Goal: Obtain resource: Obtain resource

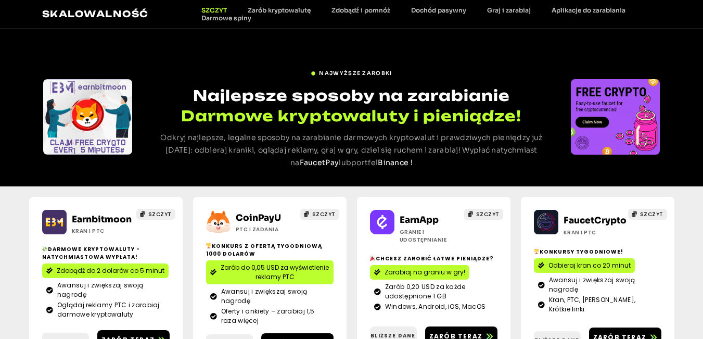
click at [249, 32] on div "NAJWYŻSZE ZAROBKI Najlepsze sposoby na zarabianie Darmowe kryptowaluty i pienią…" at bounding box center [351, 108] width 703 height 158
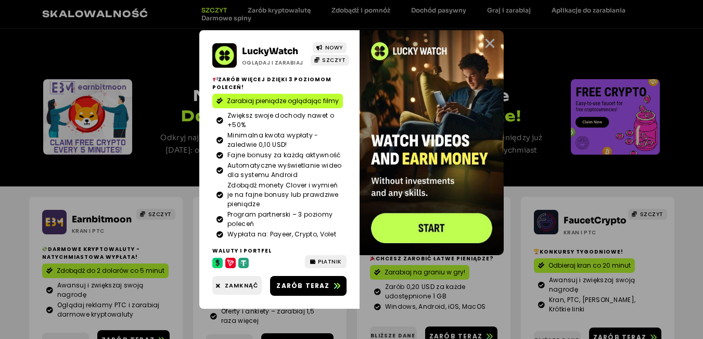
click at [490, 42] on icon "Zamknąć" at bounding box center [490, 43] width 13 height 13
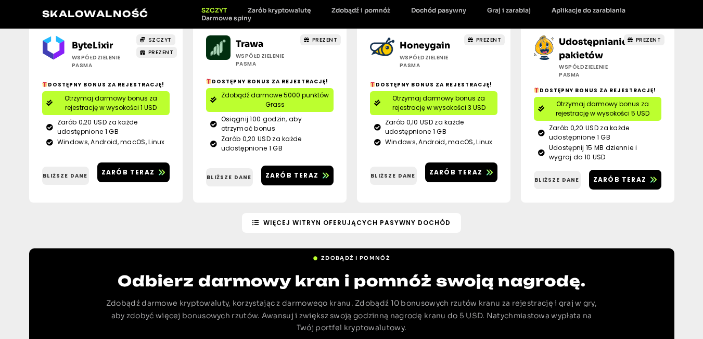
scroll to position [1588, 0]
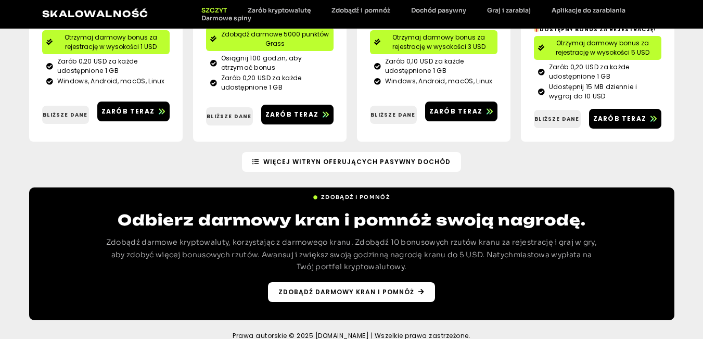
click at [357, 287] on font "Zdobądź darmowy kran i pomnóż" at bounding box center [347, 291] width 136 height 9
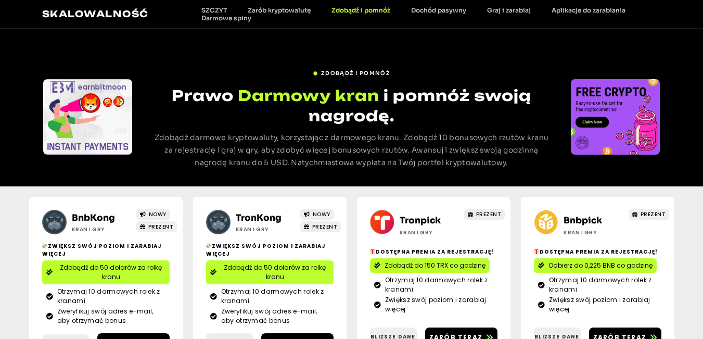
click at [322, 267] on font "Zdobądź do 50 dolarów za rolkę kranu" at bounding box center [275, 272] width 102 height 18
